Goal: Task Accomplishment & Management: Manage account settings

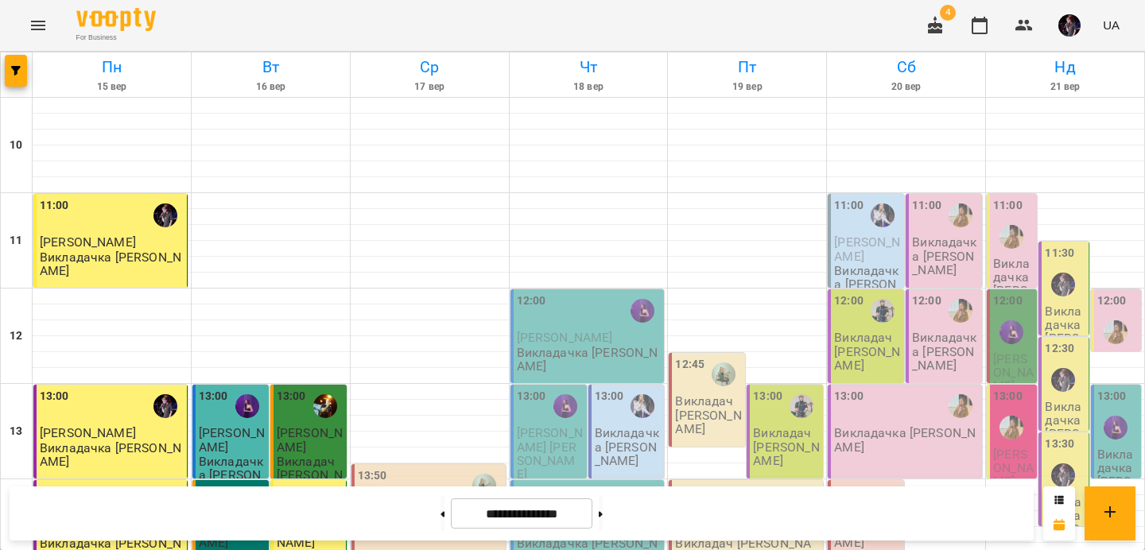
scroll to position [543, 0]
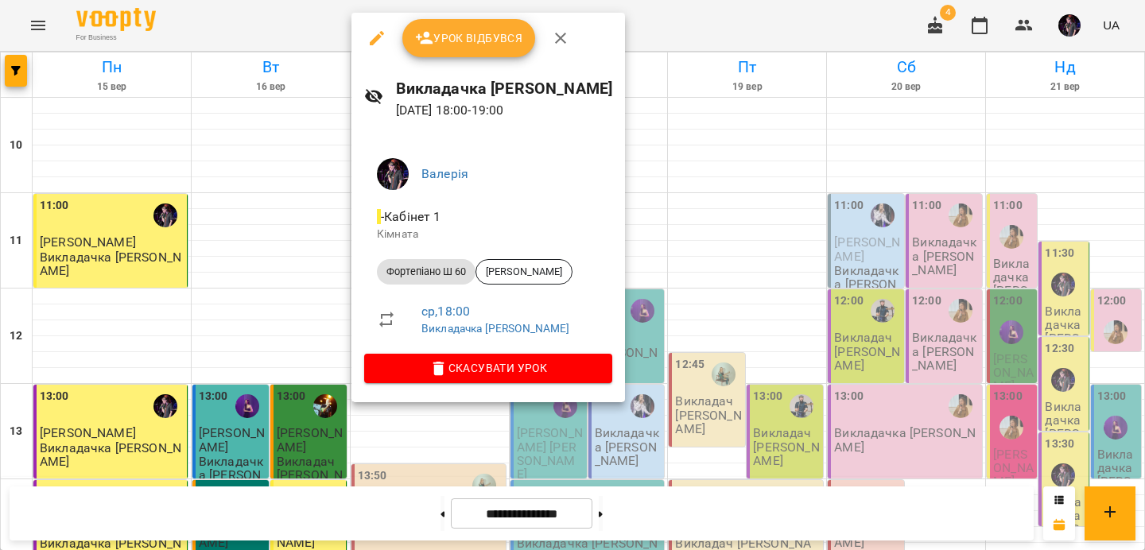
click at [459, 38] on span "Урок відбувся" at bounding box center [469, 38] width 108 height 19
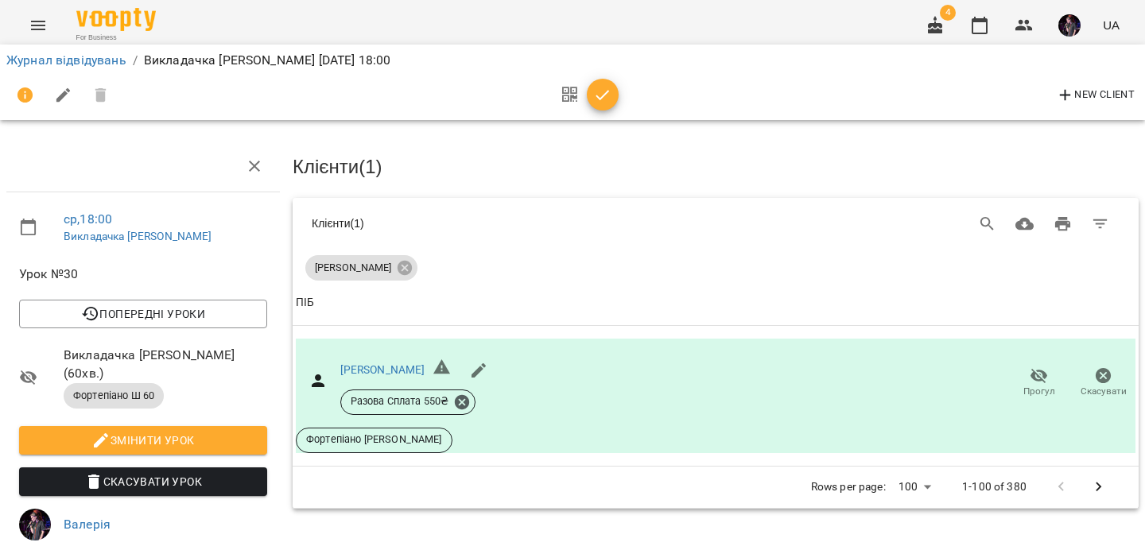
click at [32, 26] on icon "Menu" at bounding box center [38, 25] width 19 height 19
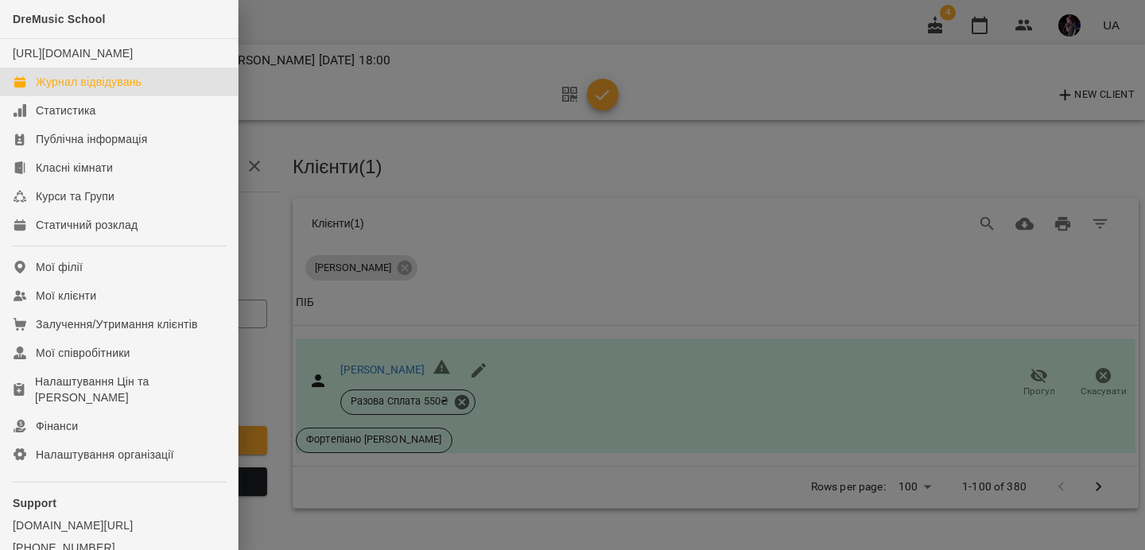
click at [99, 90] on div "Журнал відвідувань" at bounding box center [89, 82] width 106 height 16
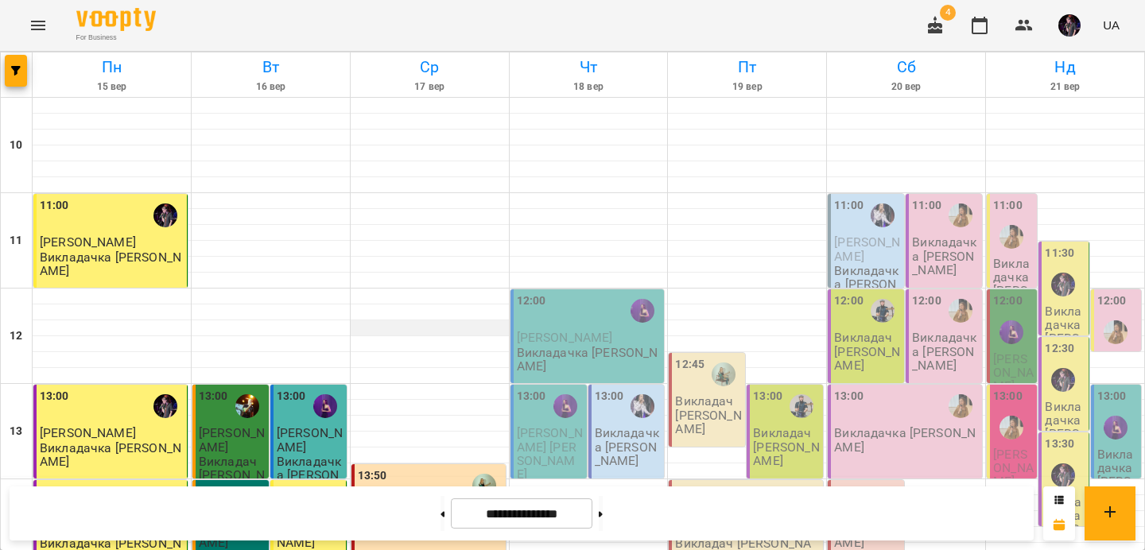
scroll to position [706, 0]
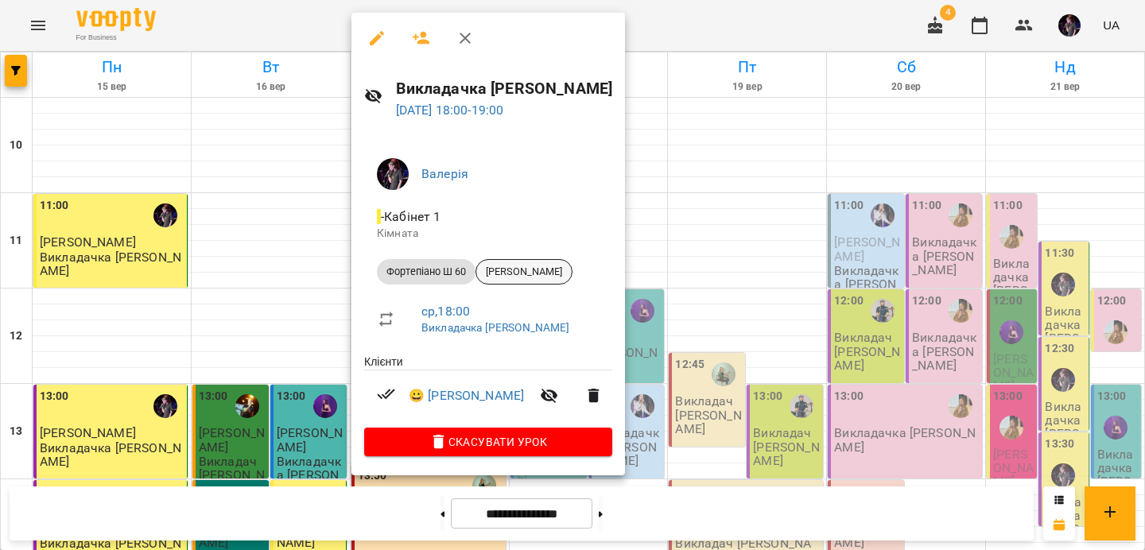
click at [530, 277] on span "[PERSON_NAME]" at bounding box center [523, 272] width 95 height 14
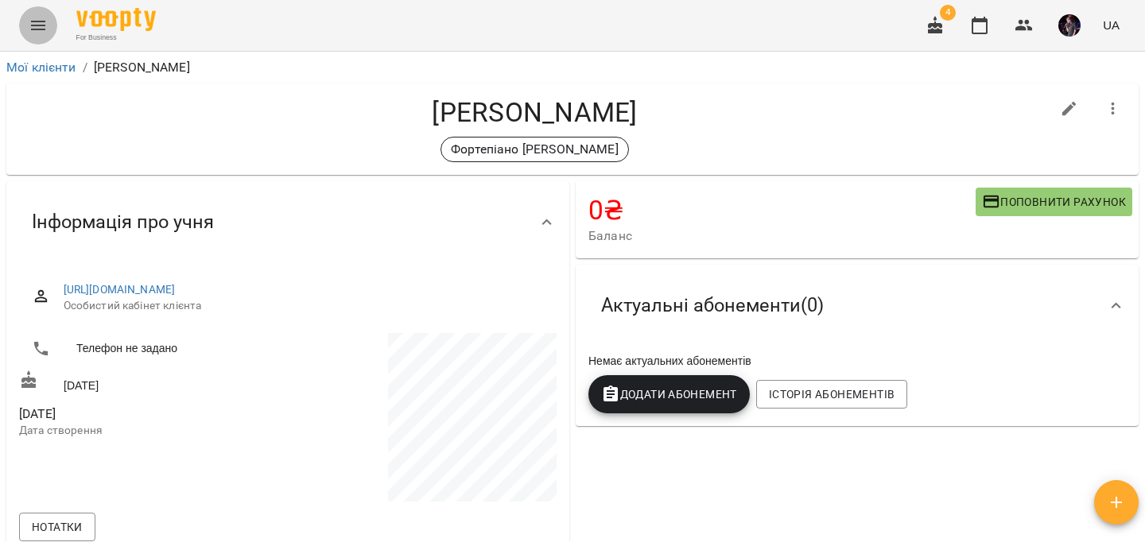
click at [32, 29] on icon "Menu" at bounding box center [38, 26] width 14 height 10
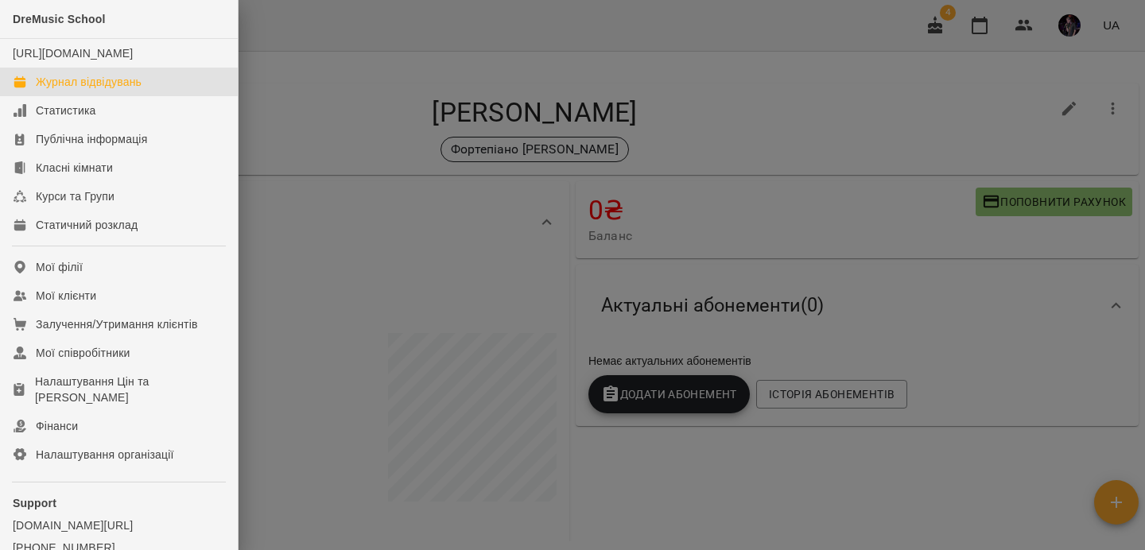
click at [85, 90] on div "Журнал відвідувань" at bounding box center [89, 82] width 106 height 16
